Goal: Task Accomplishment & Management: Use online tool/utility

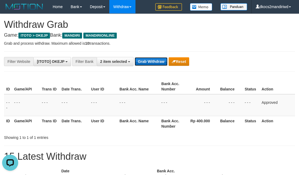
drag, startPoint x: 0, startPoint y: 0, endPoint x: 153, endPoint y: 63, distance: 165.7
click at [153, 63] on button "Grab Withdraw" at bounding box center [151, 61] width 33 height 9
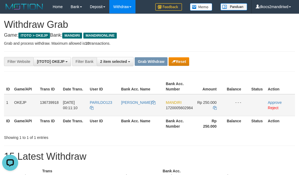
click at [102, 107] on td "PARILDO123" at bounding box center [103, 105] width 31 height 22
copy span "PARILDO123"
click at [138, 104] on link "[PERSON_NAME]" at bounding box center [138, 102] width 34 height 4
copy span "PARILDO123"
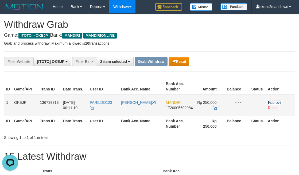
click at [274, 101] on link "Approve" at bounding box center [274, 102] width 14 height 4
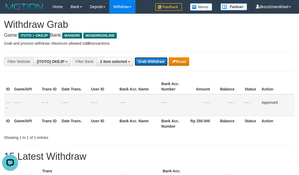
click at [146, 60] on button "Grab Withdraw" at bounding box center [151, 61] width 33 height 9
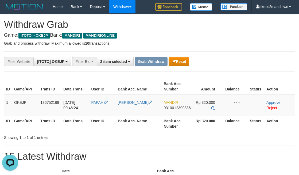
click at [210, 38] on div "**********" at bounding box center [149, 117] width 299 height 207
click at [101, 108] on td "PAPAH" at bounding box center [102, 105] width 26 height 22
copy link "PAPAH"
click at [139, 101] on link "[PERSON_NAME]" at bounding box center [135, 102] width 34 height 4
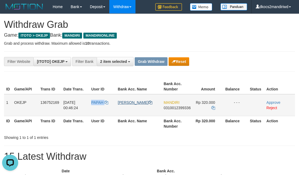
copy link "PAPAH"
click at [272, 100] on link "Approve" at bounding box center [273, 102] width 14 height 4
